Goal: Task Accomplishment & Management: Use online tool/utility

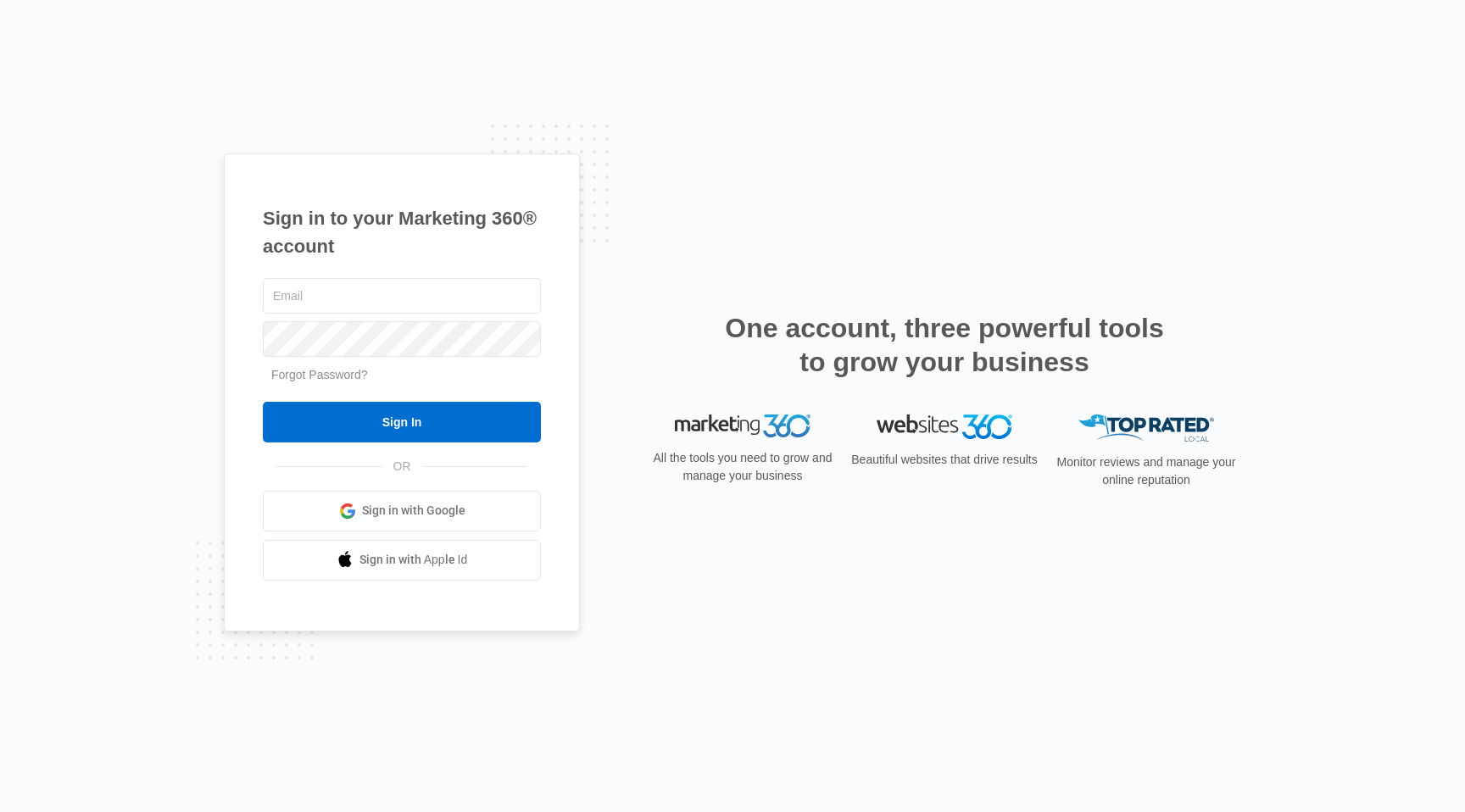
type input "[PERSON_NAME][EMAIL_ADDRESS][PERSON_NAME][DOMAIN_NAME]"
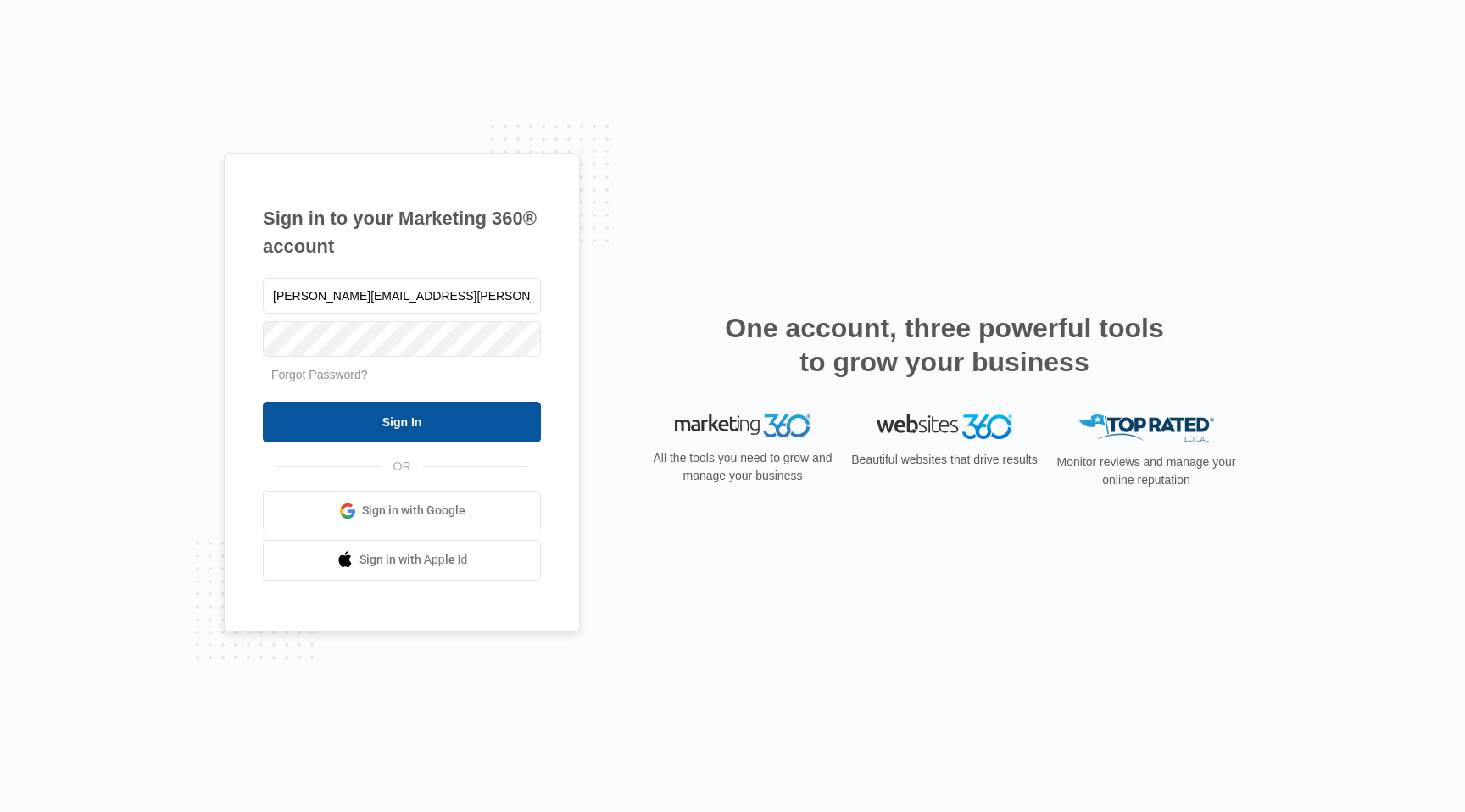
click at [442, 413] on input "Sign In" at bounding box center [401, 422] width 278 height 41
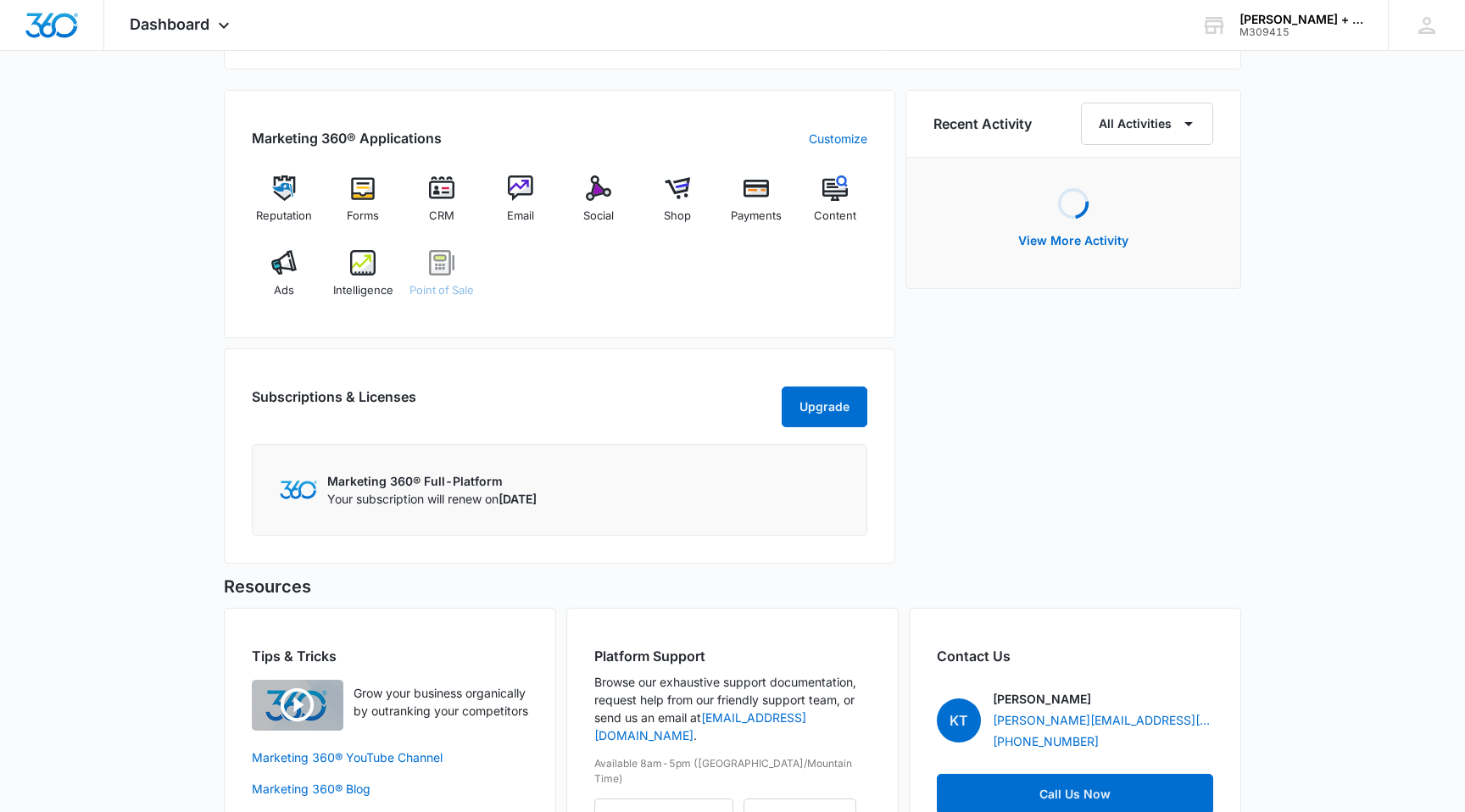
scroll to position [1032, 0]
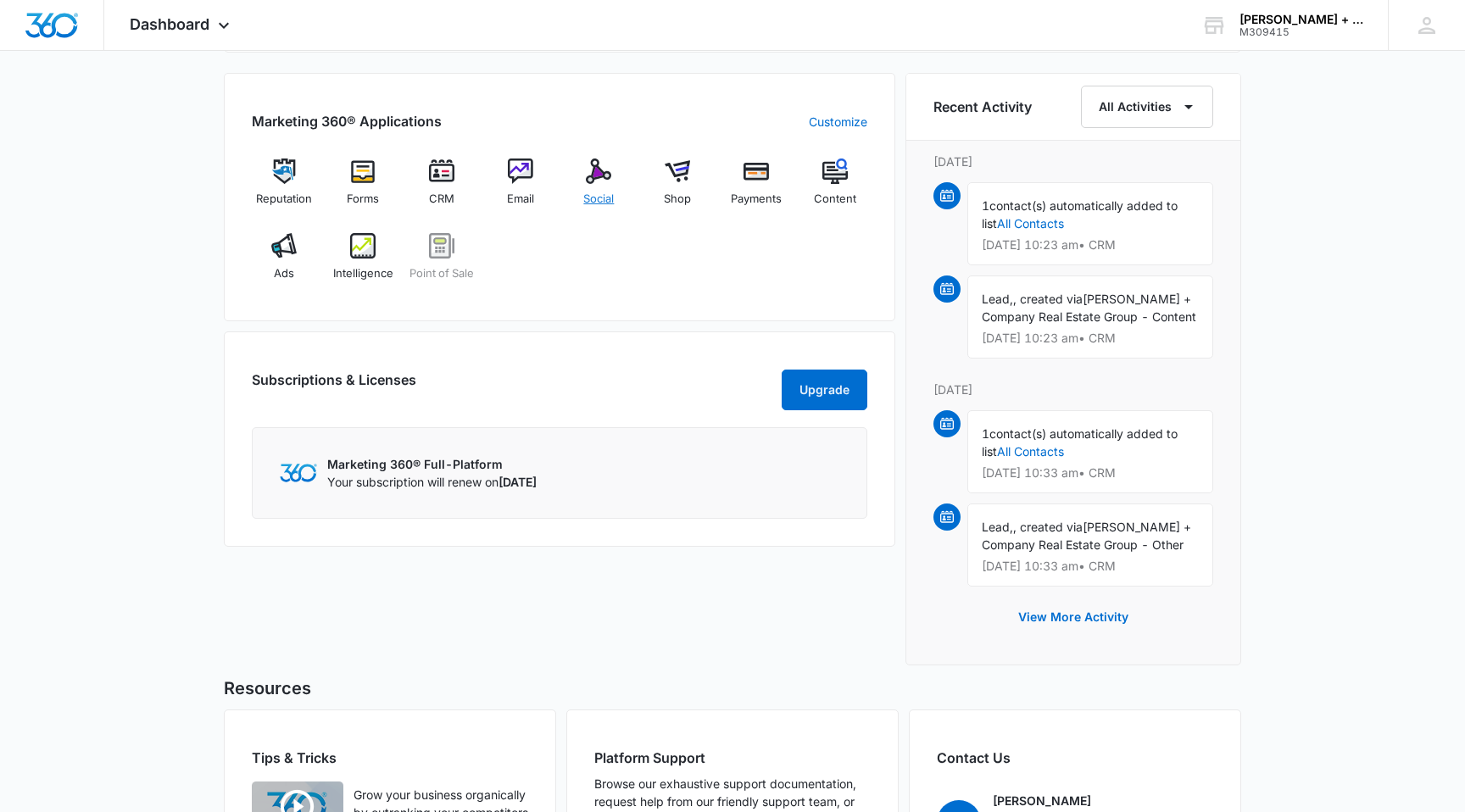
click at [595, 169] on img at bounding box center [598, 171] width 25 height 25
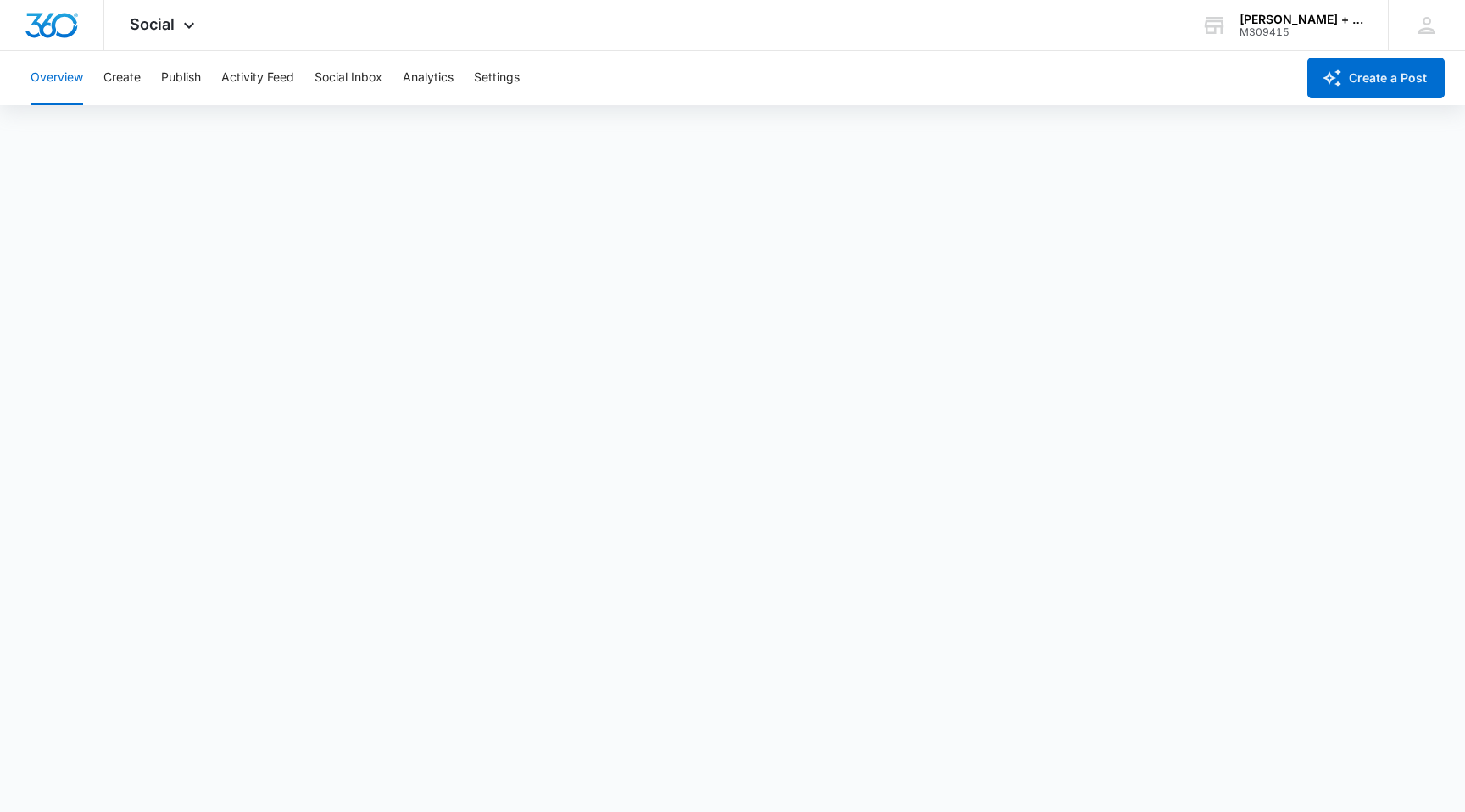
scroll to position [5, 0]
click at [192, 19] on icon at bounding box center [189, 30] width 20 height 20
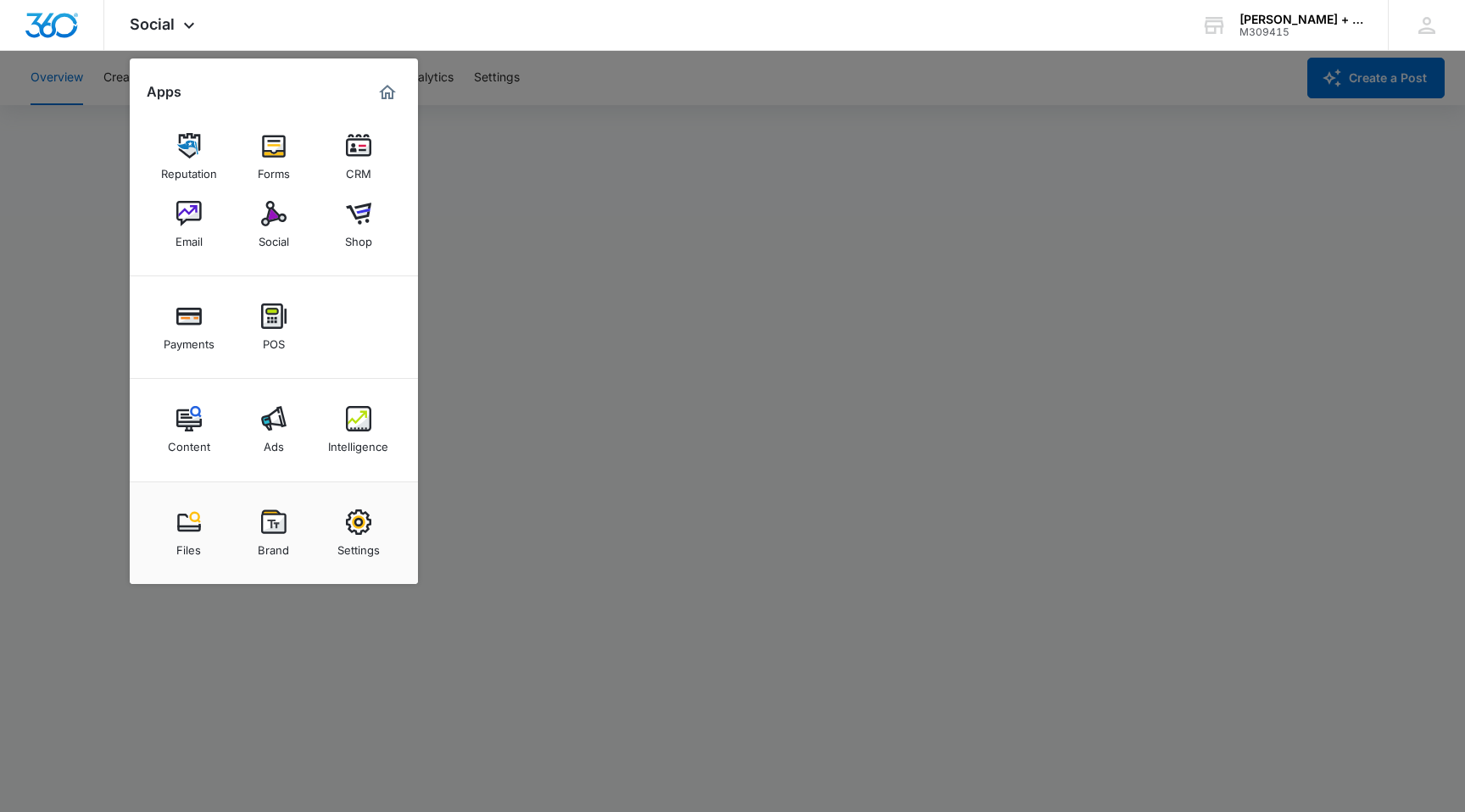
click at [484, 213] on div at bounding box center [732, 406] width 1465 height 812
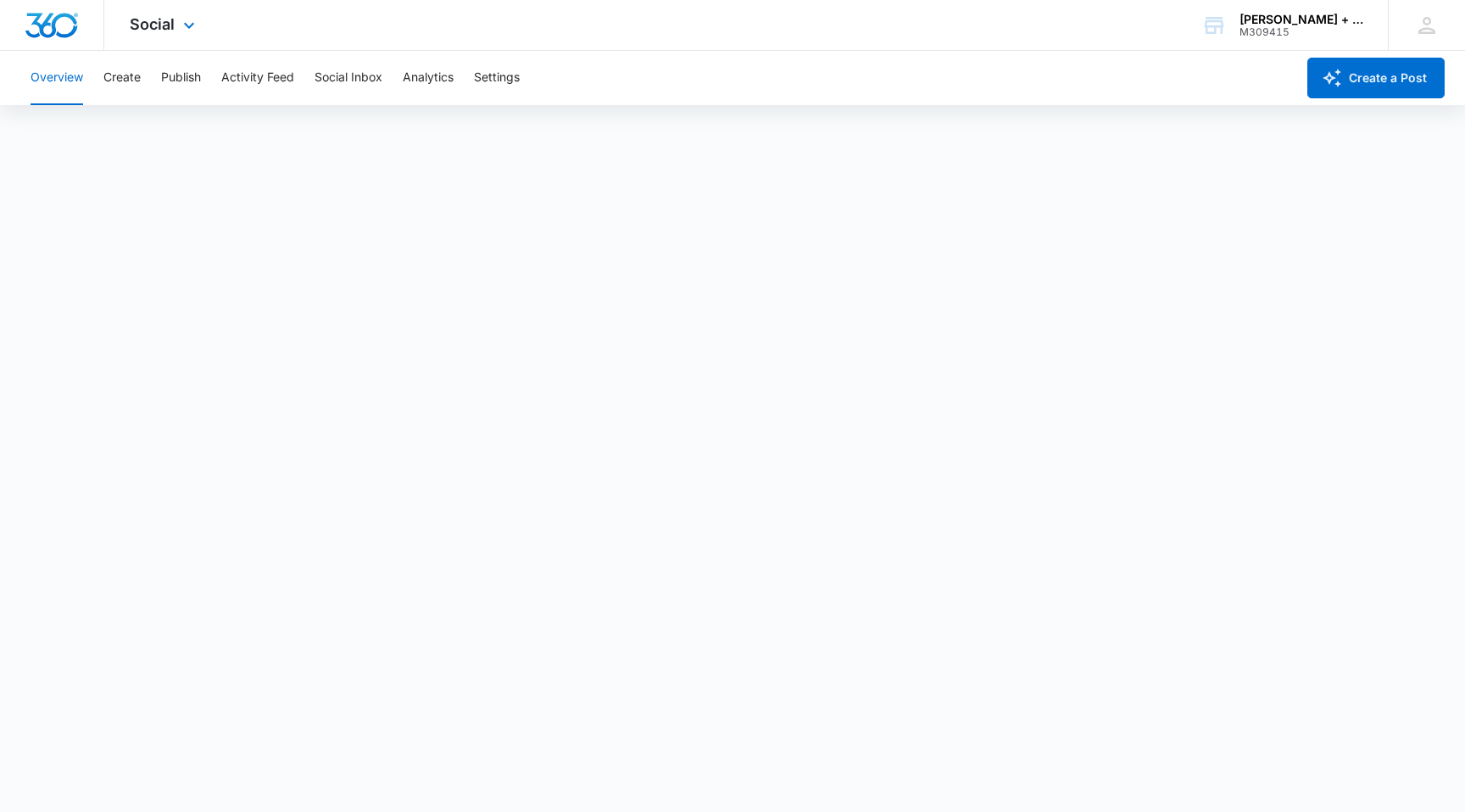
click at [59, 25] on img "Dashboard" at bounding box center [52, 25] width 55 height 25
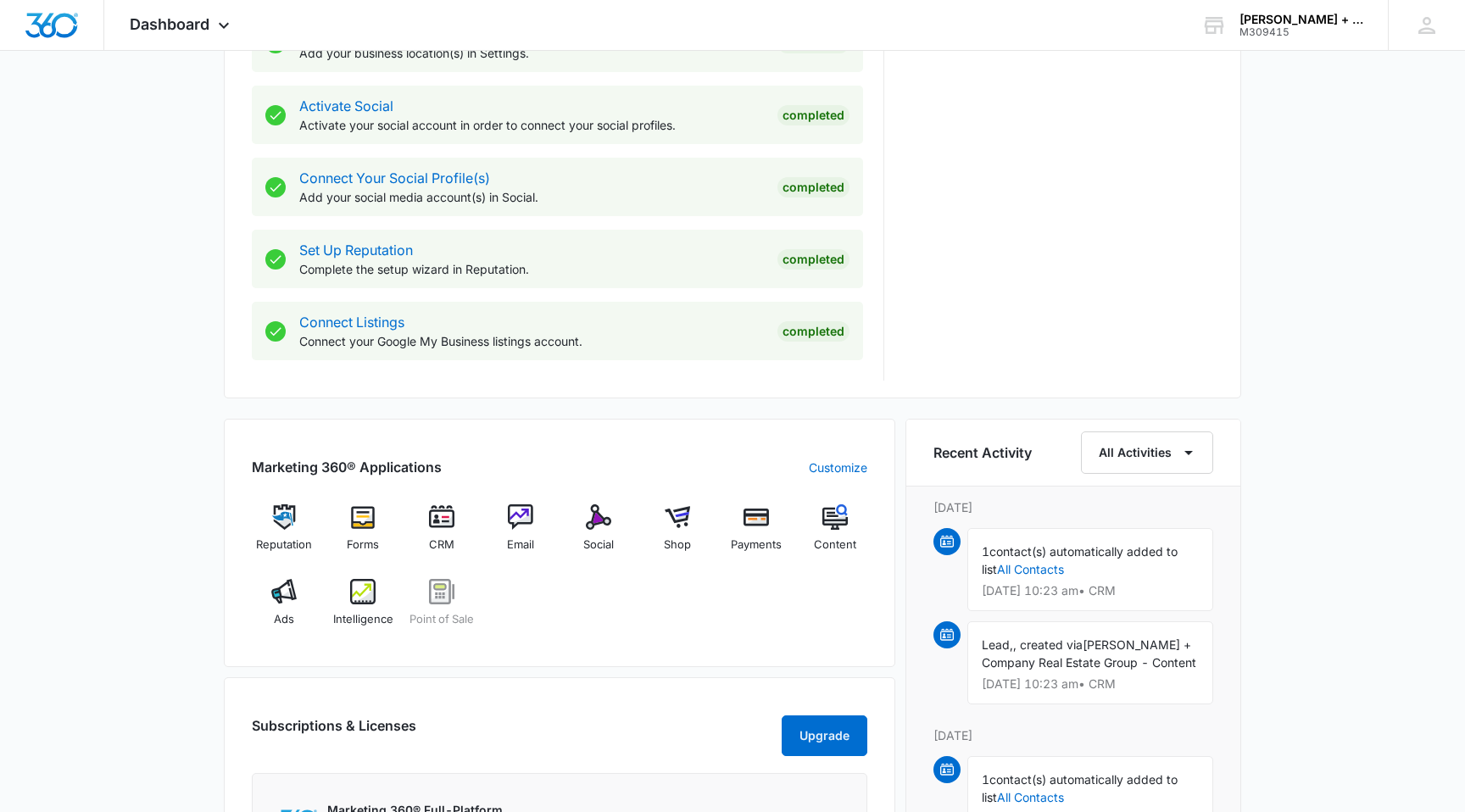
scroll to position [711, 0]
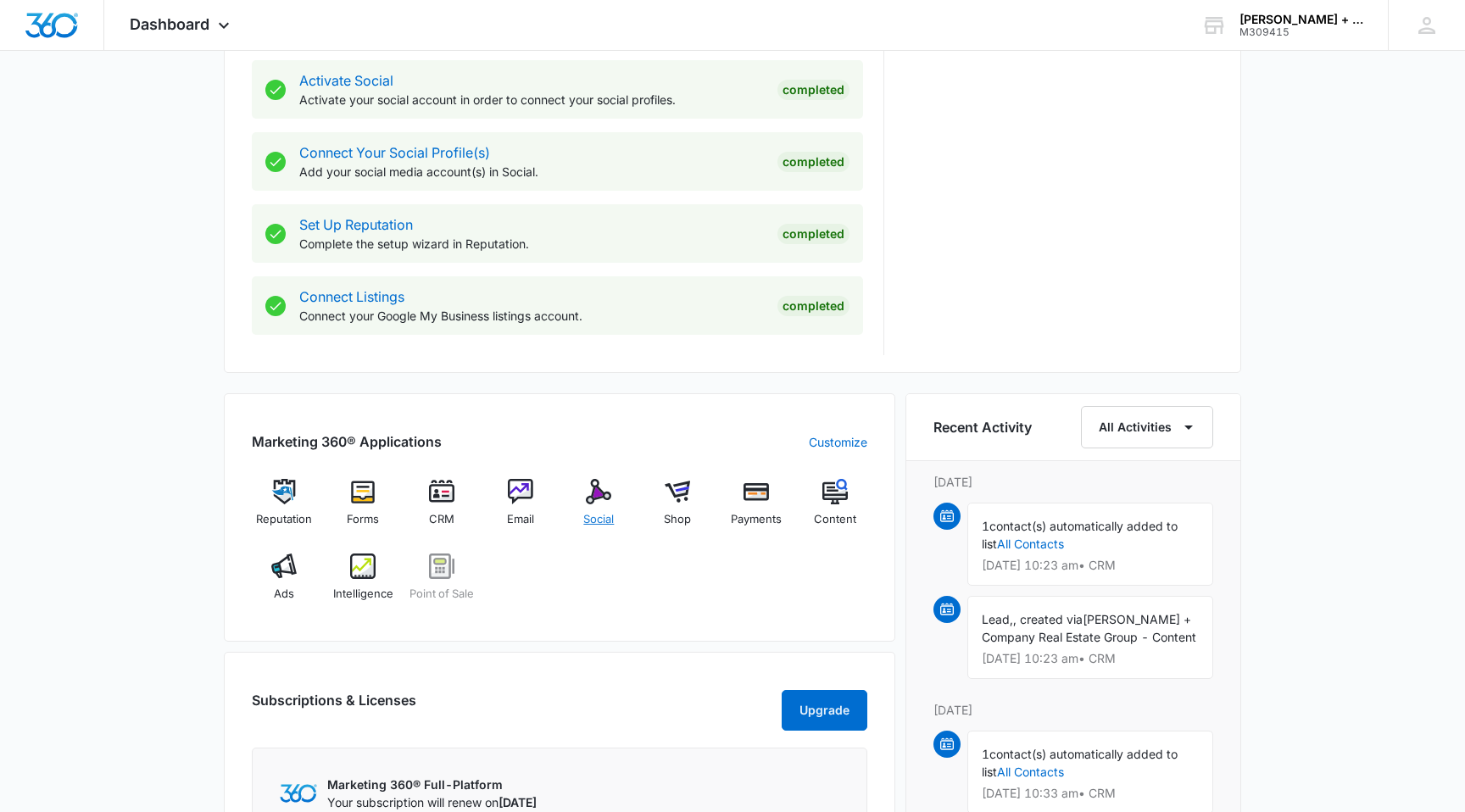
click at [593, 508] on div "Social" at bounding box center [599, 509] width 65 height 61
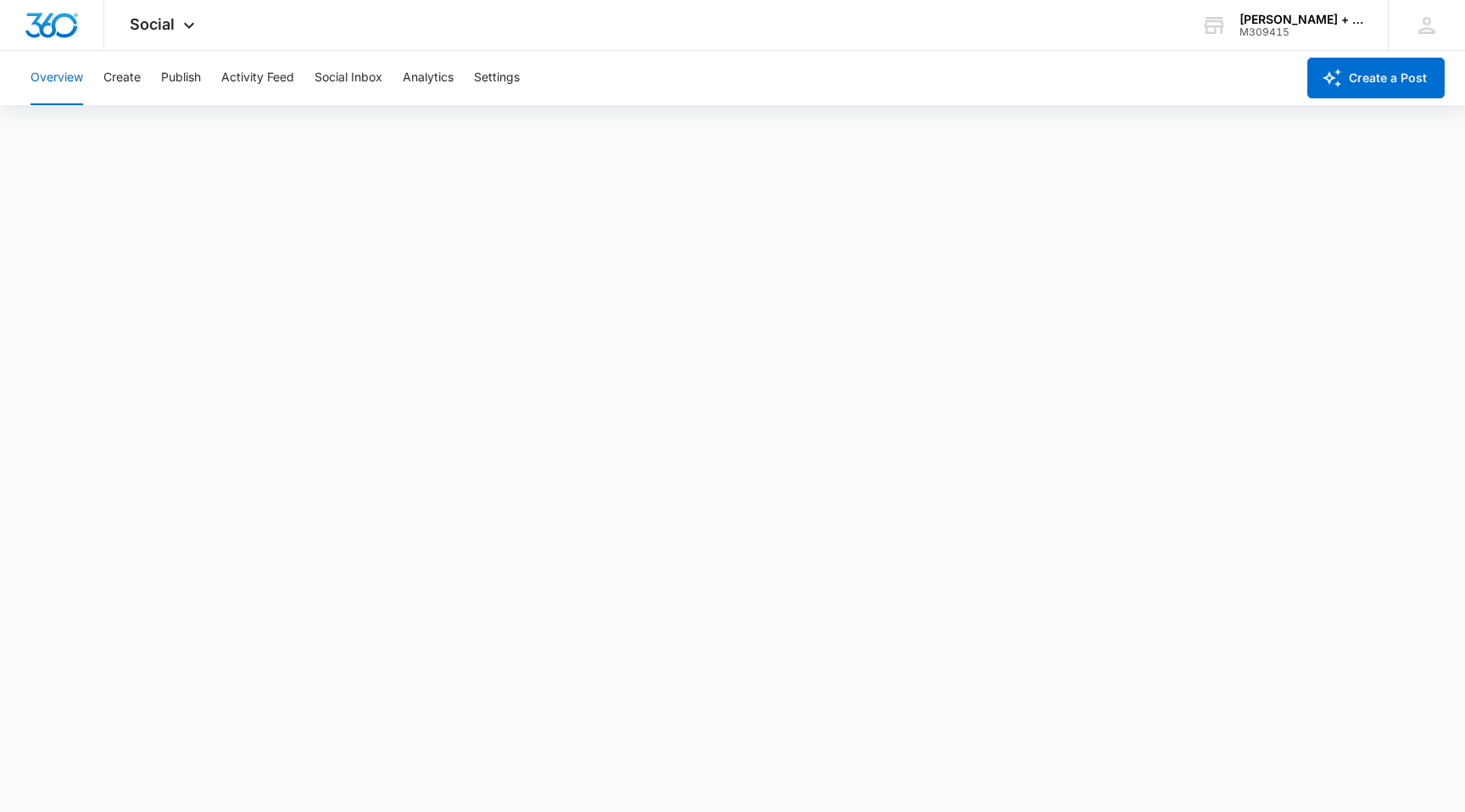
click at [57, 85] on button "Overview" at bounding box center [57, 78] width 53 height 55
click at [614, 60] on div "Overview Create Publish Activity Feed Social Inbox Analytics Settings" at bounding box center [657, 78] width 1275 height 55
